Goal: Navigation & Orientation: Find specific page/section

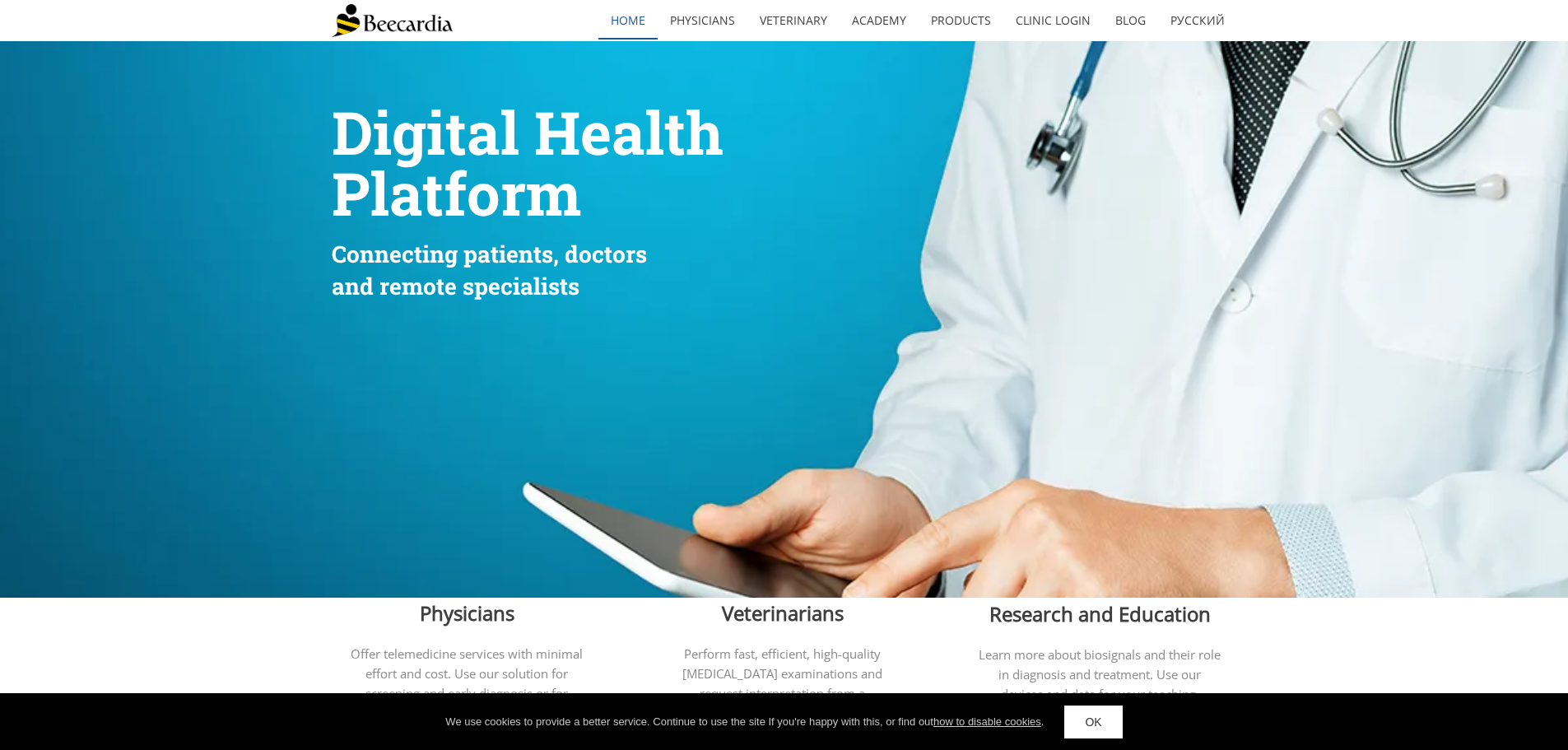
click at [650, 7] on link "home" at bounding box center [628, 20] width 59 height 38
